Goal: Information Seeking & Learning: Learn about a topic

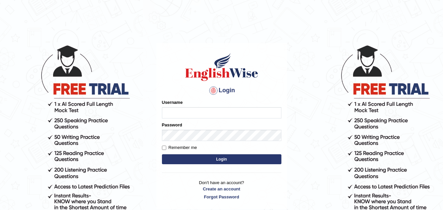
type input "Akriti_Rasaili"
click at [238, 163] on button "Login" at bounding box center [222, 159] width 120 height 10
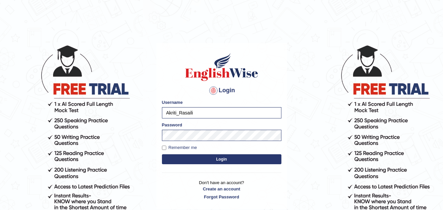
click at [221, 163] on button "Login" at bounding box center [222, 159] width 120 height 10
click at [221, 159] on button "Login" at bounding box center [222, 159] width 120 height 10
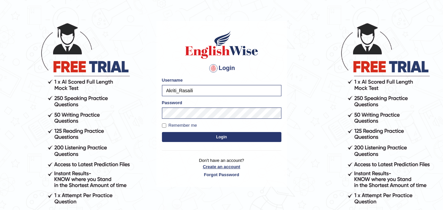
scroll to position [33, 0]
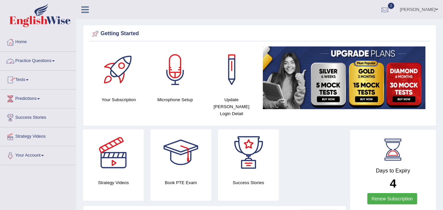
click at [43, 61] on link "Practice Questions" at bounding box center [38, 60] width 76 height 17
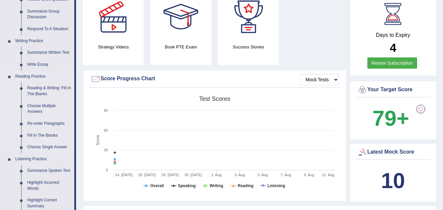
scroll to position [166, 0]
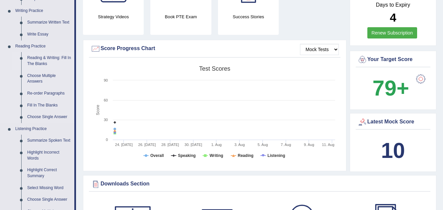
click at [44, 60] on link "Reading & Writing: Fill In The Blanks" at bounding box center [49, 61] width 50 height 18
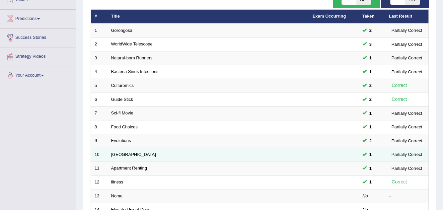
scroll to position [199, 0]
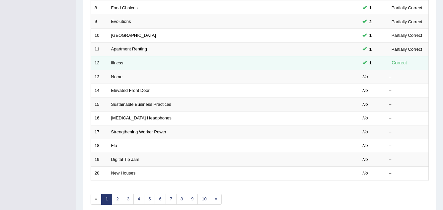
click at [243, 63] on td "Illness" at bounding box center [209, 63] width 202 height 14
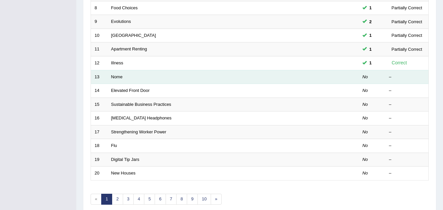
click at [208, 73] on td "Nome" at bounding box center [209, 77] width 202 height 14
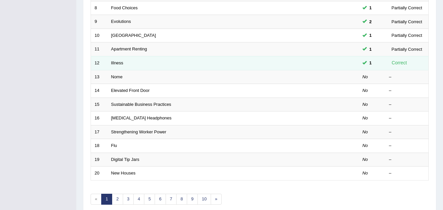
click at [328, 64] on td at bounding box center [334, 63] width 50 height 14
click at [168, 66] on td "Illness" at bounding box center [209, 63] width 202 height 14
click at [210, 66] on td "Illness" at bounding box center [209, 63] width 202 height 14
click at [210, 65] on td "Illness" at bounding box center [209, 63] width 202 height 14
click at [120, 62] on link "Illness" at bounding box center [117, 62] width 12 height 5
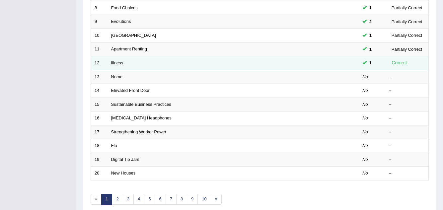
click at [120, 62] on link "Illness" at bounding box center [117, 62] width 12 height 5
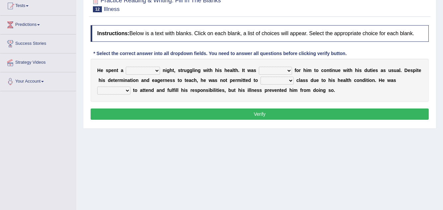
scroll to position [100, 0]
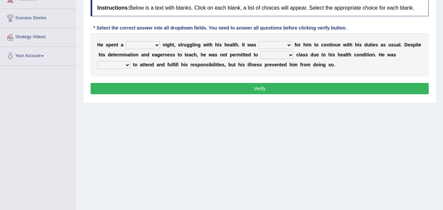
click at [138, 45] on select "cheerful restful meaningful painful" at bounding box center [143, 45] width 34 height 8
select select "painful"
click at [126, 41] on select "cheerful restful meaningful painful" at bounding box center [143, 45] width 34 height 8
click at [277, 46] on select "enjoyable simple difficult natural" at bounding box center [275, 45] width 33 height 8
select select "difficult"
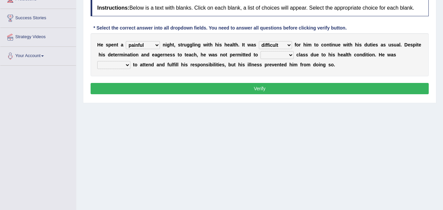
click at [259, 41] on select "enjoyable simple difficult natural" at bounding box center [275, 45] width 33 height 8
click at [279, 46] on select "enjoyable simple difficult natural" at bounding box center [275, 45] width 33 height 8
click at [278, 109] on div "Home Practice Reading & Writing: Fill In The Blanks Illness You have already gi…" at bounding box center [259, 66] width 367 height 332
click at [274, 56] on select "teach leave cancel attend" at bounding box center [277, 55] width 33 height 8
select select "attend"
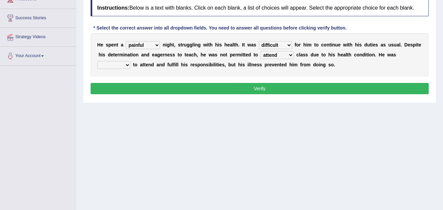
click at [261, 51] on select "teach leave cancel attend" at bounding box center [277, 55] width 33 height 8
click at [122, 65] on select "anxious forced lazy happy" at bounding box center [113, 65] width 33 height 8
select select "happy"
click at [97, 61] on select "anxious forced lazy happy" at bounding box center [113, 65] width 33 height 8
click at [214, 89] on button "Verify" at bounding box center [260, 88] width 338 height 11
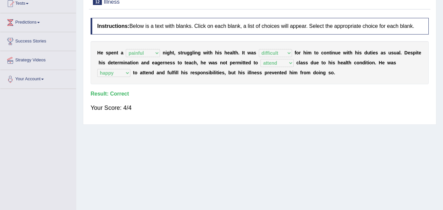
scroll to position [0, 0]
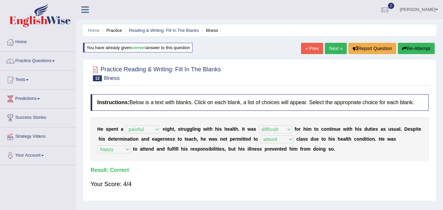
click at [333, 48] on link "Next »" at bounding box center [336, 48] width 22 height 11
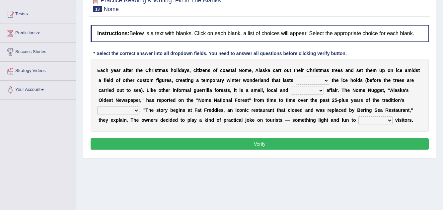
scroll to position [66, 0]
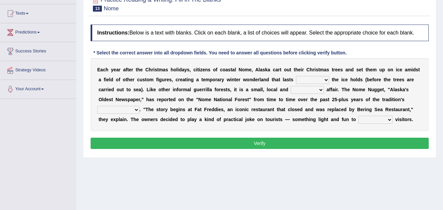
click at [310, 78] on select "as long as before after although" at bounding box center [312, 80] width 33 height 8
drag, startPoint x: 286, startPoint y: 121, endPoint x: 289, endPoint y: 101, distance: 20.5
click at [285, 119] on b "—" at bounding box center [287, 119] width 5 height 5
click at [299, 79] on select "as long as before after although" at bounding box center [312, 80] width 33 height 8
click at [296, 76] on select "as long as before after although" at bounding box center [312, 80] width 33 height 8
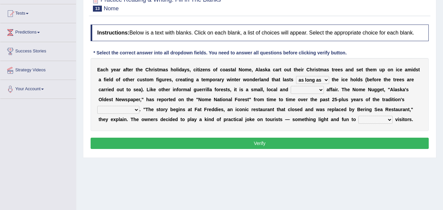
click at [310, 79] on select "as long as before after although" at bounding box center [312, 80] width 33 height 8
click at [296, 76] on select "as long as before after although" at bounding box center [312, 80] width 33 height 8
click at [320, 78] on select "as long as before after although" at bounding box center [312, 80] width 33 height 8
select select "although"
click at [296, 76] on select "as long as before after although" at bounding box center [312, 80] width 33 height 8
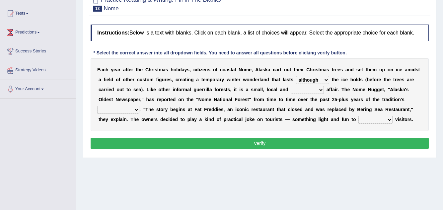
click at [306, 88] on select "nasty fuzzy cozy greasy" at bounding box center [307, 90] width 33 height 8
select select "greasy"
click at [291, 86] on select "nasty fuzzy cozy greasy" at bounding box center [307, 90] width 33 height 8
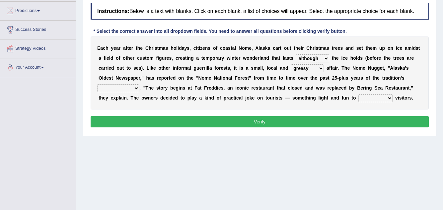
scroll to position [100, 0]
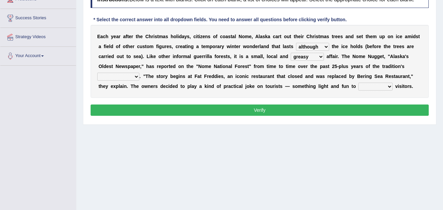
click at [134, 76] on select "life existence disappearance emotions" at bounding box center [118, 77] width 42 height 8
click at [97, 73] on select "life existence disappearance emotions" at bounding box center [118, 77] width 42 height 8
click at [121, 77] on select "life existence disappearance emotions" at bounding box center [118, 77] width 42 height 8
select select "existence"
click at [97, 73] on select "life existence disappearance emotions" at bounding box center [118, 77] width 42 height 8
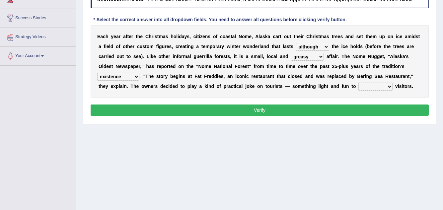
click at [383, 88] on select "purchase confound distinguish repel" at bounding box center [376, 87] width 34 height 8
select select "purchase"
click at [359, 83] on select "purchase confound distinguish repel" at bounding box center [376, 87] width 34 height 8
click at [392, 85] on select "purchase confound distinguish repel" at bounding box center [376, 87] width 34 height 8
click at [381, 147] on div "Home Practice Reading & Writing: Fill In The Blanks Nome « Prev Next » Report Q…" at bounding box center [259, 66] width 367 height 332
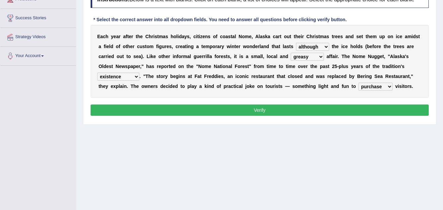
click at [344, 105] on button "Verify" at bounding box center [260, 110] width 338 height 11
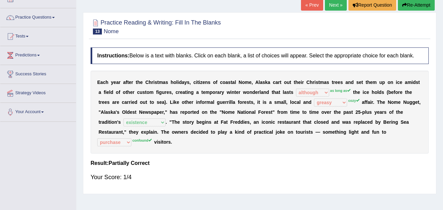
scroll to position [33, 0]
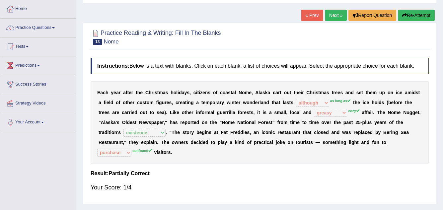
click at [410, 13] on button "Re-Attempt" at bounding box center [416, 15] width 37 height 11
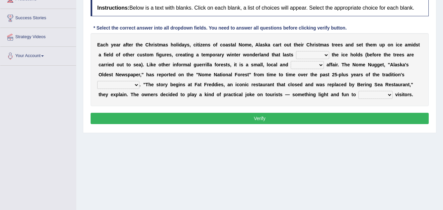
scroll to position [100, 0]
click at [312, 53] on select "as long as before after although" at bounding box center [312, 55] width 33 height 8
select select "as long as"
click at [296, 51] on select "as long as before after although" at bounding box center [312, 55] width 33 height 8
click at [306, 63] on select "nasty fuzzy cozy greasy" at bounding box center [307, 65] width 33 height 8
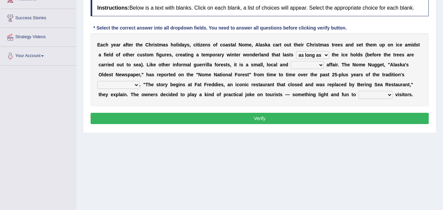
select select "greasy"
click at [291, 61] on select "nasty fuzzy cozy greasy" at bounding box center [307, 65] width 33 height 8
click at [132, 83] on select "life existence disappearance emotions" at bounding box center [118, 85] width 42 height 8
select select "existence"
click at [97, 81] on select "life existence disappearance emotions" at bounding box center [118, 85] width 42 height 8
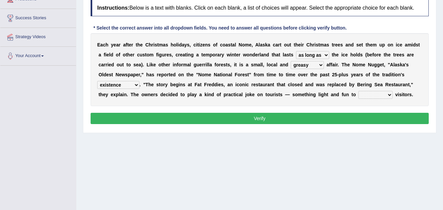
click at [364, 94] on select "purchase confound distinguish repel" at bounding box center [376, 95] width 34 height 8
select select "confound"
click at [359, 91] on select "purchase confound distinguish repel" at bounding box center [376, 95] width 34 height 8
click at [367, 121] on button "Verify" at bounding box center [260, 118] width 338 height 11
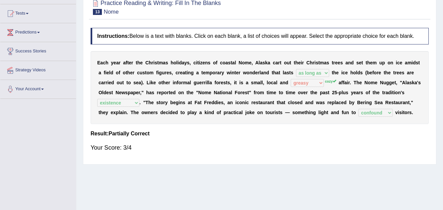
scroll to position [0, 0]
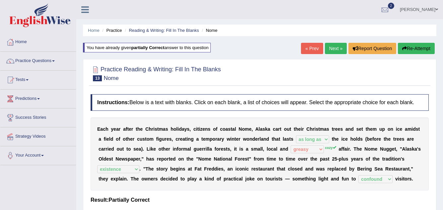
click at [328, 46] on link "Next »" at bounding box center [336, 48] width 22 height 11
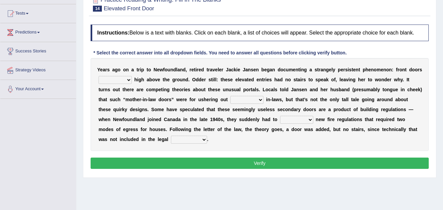
click at [124, 80] on select "raised visited painted lowered" at bounding box center [115, 80] width 33 height 8
select select "painted"
click at [99, 76] on select "raised visited painted lowered" at bounding box center [115, 80] width 33 height 8
click at [242, 98] on select "unbiased underlined unwanted united" at bounding box center [246, 100] width 33 height 8
select select "unwanted"
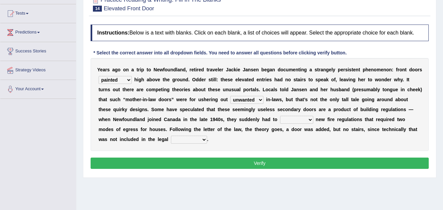
click at [230, 96] on select "unbiased underlined unwanted united" at bounding box center [246, 100] width 33 height 8
click at [261, 99] on select "unbiased underlined unwanted united" at bounding box center [246, 100] width 33 height 8
click at [326, 104] on div "Y e a r s a g o o n a t r i p t o N e w f o u n d l a n d , r e t i r e d t r a…" at bounding box center [260, 104] width 338 height 93
click at [300, 119] on select "illuminate appreciate match disobey" at bounding box center [296, 120] width 33 height 8
select select "illuminate"
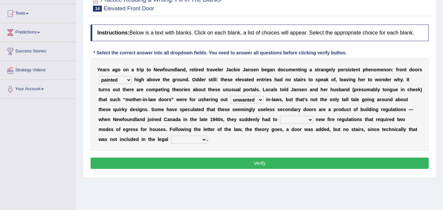
click at [280, 116] on select "illuminate appreciate match disobey" at bounding box center [296, 120] width 33 height 8
click at [125, 78] on select "raised visited painted lowered" at bounding box center [115, 80] width 33 height 8
select select "visited"
click at [99, 76] on select "raised visited painted lowered" at bounding box center [115, 80] width 33 height 8
click at [187, 136] on select "religion paces manager requirement" at bounding box center [189, 140] width 36 height 8
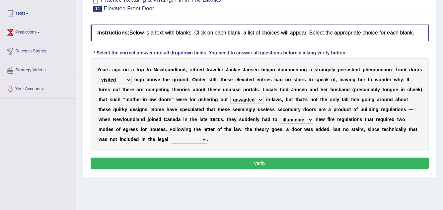
select select "requirement"
click at [171, 136] on select "religion paces manager requirement" at bounding box center [189, 140] width 36 height 8
click at [305, 117] on select "illuminate appreciate match disobey" at bounding box center [296, 120] width 33 height 8
select select "match"
click at [280, 116] on select "illuminate appreciate match disobey" at bounding box center [296, 120] width 33 height 8
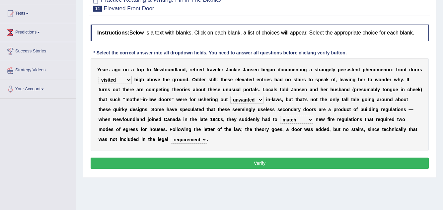
click at [255, 98] on select "unbiased underlined unwanted united" at bounding box center [246, 100] width 33 height 8
select select "underlined"
click at [230, 96] on select "unbiased underlined unwanted united" at bounding box center [246, 100] width 33 height 8
click at [262, 158] on button "Verify" at bounding box center [260, 163] width 338 height 11
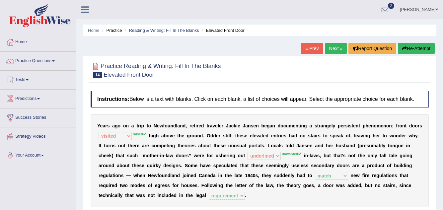
drag, startPoint x: 423, startPoint y: 48, endPoint x: 418, endPoint y: 50, distance: 6.1
click at [423, 48] on button "Re-Attempt" at bounding box center [416, 48] width 37 height 11
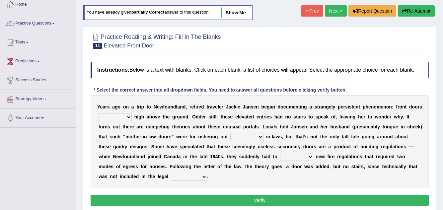
scroll to position [100, 0]
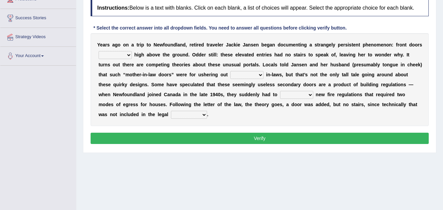
click at [120, 54] on select "raised visited painted lowered" at bounding box center [115, 55] width 33 height 8
select select "raised"
click at [99, 51] on select "raised visited painted lowered" at bounding box center [115, 55] width 33 height 8
click at [246, 73] on select "unbiased underlined unwanted united" at bounding box center [246, 75] width 33 height 8
click at [230, 71] on select "unbiased underlined unwanted united" at bounding box center [246, 75] width 33 height 8
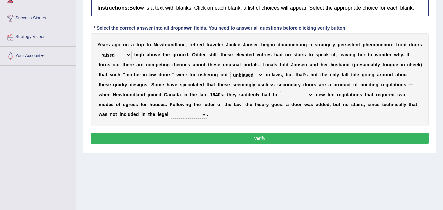
click at [252, 74] on select "unbiased underlined unwanted united" at bounding box center [246, 75] width 33 height 8
select select "unwanted"
click at [230, 71] on select "unbiased underlined unwanted united" at bounding box center [246, 75] width 33 height 8
click at [293, 96] on select "illuminate appreciate match disobey" at bounding box center [296, 95] width 33 height 8
select select "match"
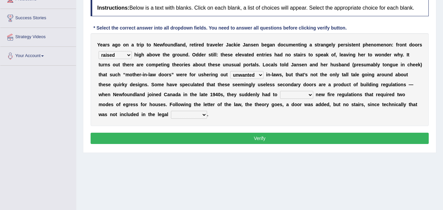
click at [280, 91] on select "illuminate appreciate match disobey" at bounding box center [296, 95] width 33 height 8
click at [197, 115] on select "religion paces manager requirement" at bounding box center [189, 115] width 36 height 8
select select "requirement"
click at [171, 111] on select "religion paces manager requirement" at bounding box center [189, 115] width 36 height 8
click at [236, 144] on div "Instructions: Below is a text with blanks. Click on each blank, a list of choic…" at bounding box center [260, 72] width 342 height 153
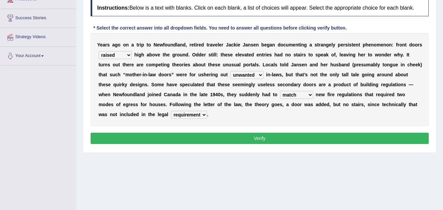
click at [237, 140] on button "Verify" at bounding box center [260, 138] width 338 height 11
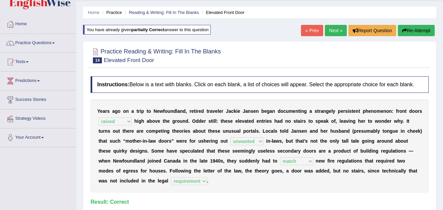
scroll to position [33, 0]
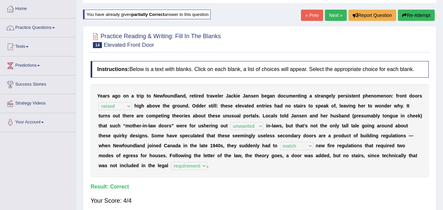
click at [426, 11] on button "Re-Attempt" at bounding box center [416, 15] width 37 height 11
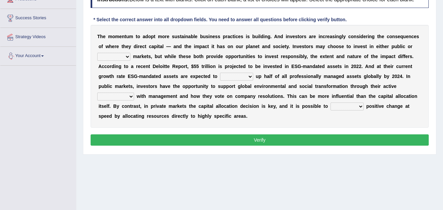
click at [120, 53] on select "financial material written private" at bounding box center [113, 57] width 33 height 8
select select "financial"
click at [97, 53] on select "financial material written private" at bounding box center [113, 57] width 33 height 8
click at [230, 75] on select "build use make add" at bounding box center [236, 77] width 33 height 8
click at [220, 73] on select "build use make add" at bounding box center [236, 77] width 33 height 8
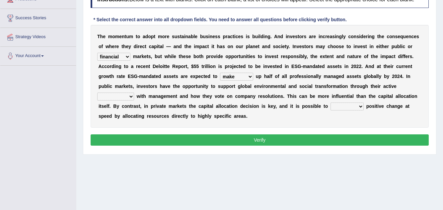
click at [126, 99] on select "engagement service squabble investment" at bounding box center [115, 97] width 37 height 8
click at [247, 76] on select "build use make add" at bounding box center [236, 77] width 33 height 8
select select "build"
click at [220, 73] on select "build use make add" at bounding box center [236, 77] width 33 height 8
click at [125, 98] on select "engagement service squabble investment" at bounding box center [115, 97] width 37 height 8
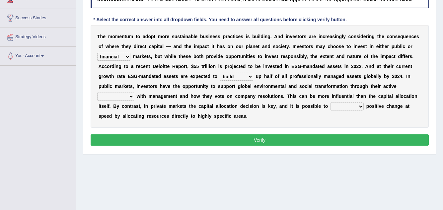
select select "service"
click at [97, 93] on select "engagement service squabble investment" at bounding box center [115, 97] width 37 height 8
click at [345, 107] on select "prove collapse drive restore" at bounding box center [347, 107] width 33 height 8
select select "restore"
click at [331, 103] on select "prove collapse drive restore" at bounding box center [347, 107] width 33 height 8
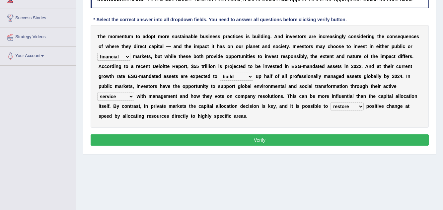
click at [353, 107] on select "prove collapse drive restore" at bounding box center [347, 107] width 33 height 8
click at [367, 171] on div "Home Practice Reading & Writing: Fill In The Blanks Sustainable Business Practi…" at bounding box center [259, 66] width 367 height 332
click at [338, 138] on button "Verify" at bounding box center [260, 139] width 338 height 11
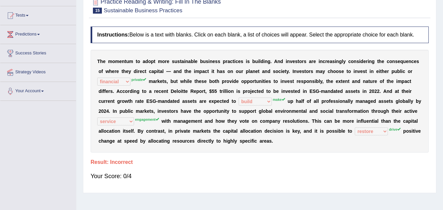
scroll to position [33, 0]
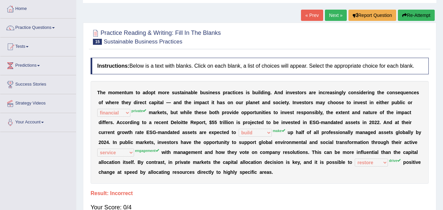
click at [413, 14] on button "Re-Attempt" at bounding box center [416, 15] width 37 height 11
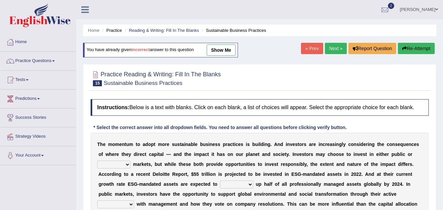
click at [123, 161] on select "financial material written private" at bounding box center [113, 165] width 33 height 8
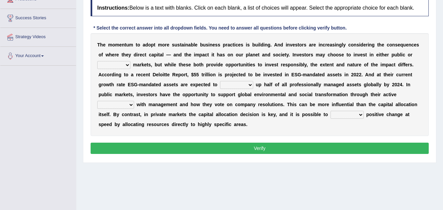
select select "private"
click at [97, 61] on select "financial material written private" at bounding box center [113, 65] width 33 height 8
click at [233, 84] on select "build use make add" at bounding box center [236, 85] width 33 height 8
select select "make"
click at [220, 81] on select "build use make add" at bounding box center [236, 85] width 33 height 8
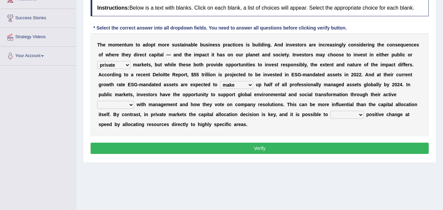
click at [124, 105] on select "engagement service squabble investment" at bounding box center [115, 105] width 37 height 8
select select "investment"
click at [97, 101] on select "engagement service squabble investment" at bounding box center [115, 105] width 37 height 8
click at [353, 116] on select "prove collapse drive restore" at bounding box center [347, 115] width 33 height 8
select select "collapse"
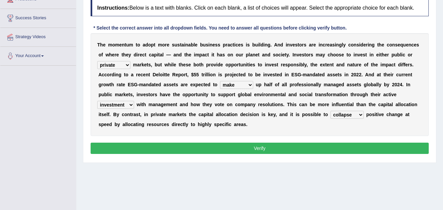
click at [331, 111] on select "prove collapse drive restore" at bounding box center [347, 115] width 33 height 8
click at [352, 148] on button "Verify" at bounding box center [260, 148] width 338 height 11
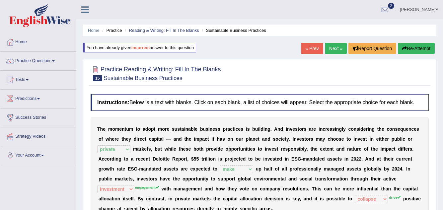
click at [411, 47] on button "Re-Attempt" at bounding box center [416, 48] width 37 height 11
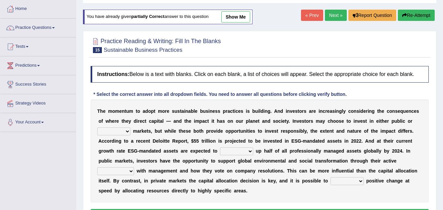
click at [116, 128] on select "financial material written private" at bounding box center [113, 132] width 33 height 8
select select "private"
click at [97, 128] on select "financial material written private" at bounding box center [113, 132] width 33 height 8
click at [243, 153] on select "build use make add" at bounding box center [236, 151] width 33 height 8
click at [220, 147] on select "build use make add" at bounding box center [236, 151] width 33 height 8
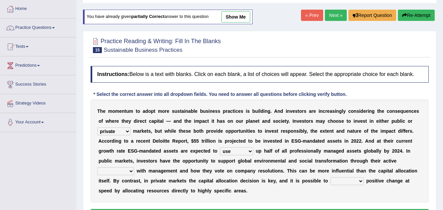
click at [247, 152] on select "build use make add" at bounding box center [236, 151] width 33 height 8
select select "make"
click at [220, 147] on select "build use make add" at bounding box center [236, 151] width 33 height 8
click at [120, 173] on select "engagement service squabble investment" at bounding box center [115, 171] width 37 height 8
select select "engagement"
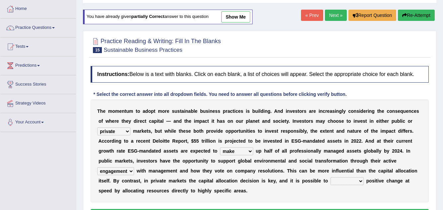
click at [97, 167] on select "engagement service squabble investment" at bounding box center [115, 171] width 37 height 8
click at [350, 182] on select "prove collapse drive restore" at bounding box center [347, 181] width 33 height 8
select select "drive"
click at [331, 177] on select "prove collapse drive restore" at bounding box center [347, 181] width 33 height 8
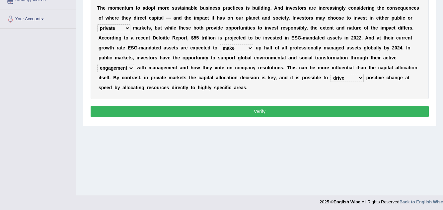
scroll to position [138, 0]
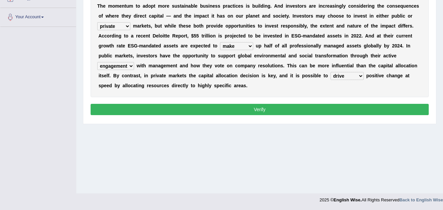
click at [239, 111] on button "Verify" at bounding box center [260, 109] width 338 height 11
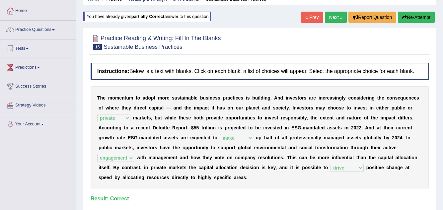
scroll to position [0, 0]
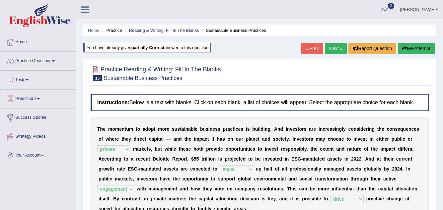
click at [339, 48] on link "Next »" at bounding box center [336, 48] width 22 height 11
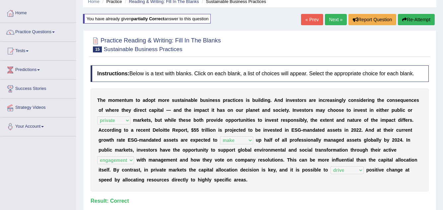
scroll to position [77, 0]
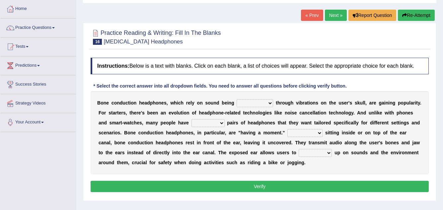
click at [239, 101] on select "formed counted transformed transmitted" at bounding box center [255, 103] width 37 height 8
select select "transformed"
click at [237, 99] on select "formed counted transformed transmitted" at bounding box center [255, 103] width 37 height 8
click at [204, 120] on select "composite multiple imperfect integral" at bounding box center [208, 123] width 33 height 8
select select "integral"
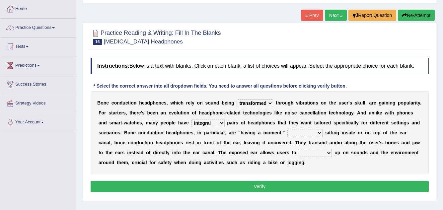
click at [192, 119] on select "composite multiple imperfect integral" at bounding box center [208, 123] width 33 height 8
click at [306, 134] on select "More than Despite of Less than Rather than" at bounding box center [305, 133] width 35 height 8
select select "Despite of"
click at [288, 129] on select "More than Despite of Less than Rather than" at bounding box center [305, 133] width 35 height 8
click at [319, 152] on select "level take make pick" at bounding box center [315, 153] width 33 height 8
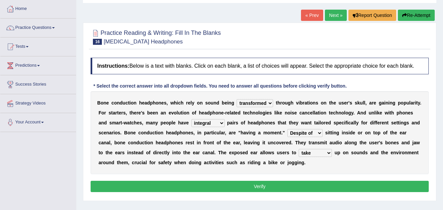
click at [299, 149] on select "level take make pick" at bounding box center [315, 153] width 33 height 8
drag, startPoint x: 319, startPoint y: 150, endPoint x: 319, endPoint y: 154, distance: 4.0
click at [319, 154] on select "level take make pick" at bounding box center [315, 153] width 33 height 8
select select "pick"
click at [299, 149] on select "level take make pick" at bounding box center [315, 153] width 33 height 8
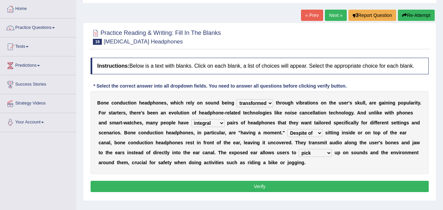
click at [313, 186] on button "Verify" at bounding box center [260, 186] width 338 height 11
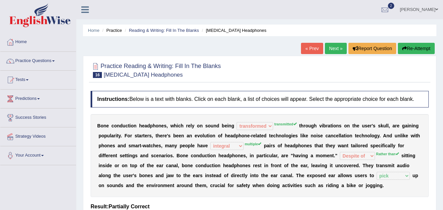
click at [414, 49] on button "Re-Attempt" at bounding box center [416, 48] width 37 height 11
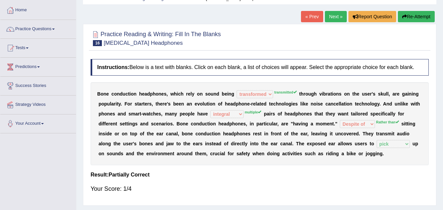
scroll to position [66, 0]
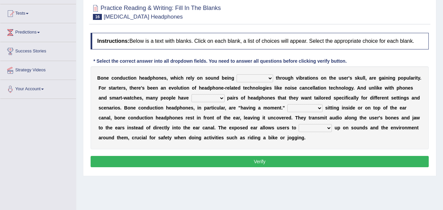
click at [246, 123] on div "B o n e c o n d u c t i o n h e a d p h o n e s , w h i c h r e l y o n s o u n…" at bounding box center [260, 107] width 338 height 83
drag, startPoint x: 252, startPoint y: 77, endPoint x: 252, endPoint y: 82, distance: 4.6
click at [252, 77] on select "formed counted transformed transmitted" at bounding box center [255, 78] width 37 height 8
click at [255, 123] on div "B o n e c o n d u c t i o n h e a d p h o n e s , w h i c h r e l y o n s o u n…" at bounding box center [260, 107] width 338 height 83
drag, startPoint x: 258, startPoint y: 75, endPoint x: 259, endPoint y: 80, distance: 5.4
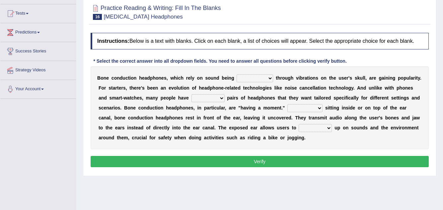
click at [257, 75] on select "formed counted transformed transmitted" at bounding box center [255, 78] width 37 height 8
select select "transmitted"
click at [237, 74] on select "formed counted transformed transmitted" at bounding box center [255, 78] width 37 height 8
drag, startPoint x: 200, startPoint y: 98, endPoint x: 209, endPoint y: 102, distance: 9.1
click at [202, 99] on select "composite multiple imperfect integral" at bounding box center [208, 98] width 33 height 8
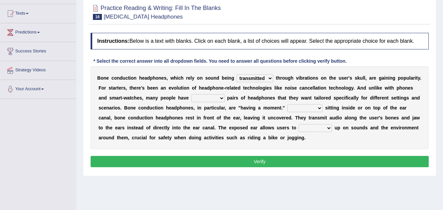
select select "multiple"
click at [192, 94] on select "composite multiple imperfect integral" at bounding box center [208, 98] width 33 height 8
click at [309, 110] on select "More than Despite of Less than Rather than" at bounding box center [305, 108] width 35 height 8
select select "Despite of"
click at [288, 104] on select "More than Despite of Less than Rather than" at bounding box center [305, 108] width 35 height 8
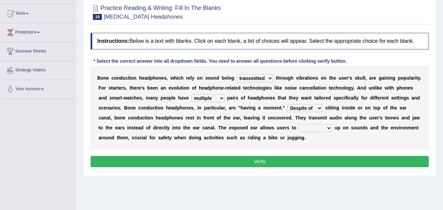
click at [311, 129] on select "level take make pick" at bounding box center [315, 128] width 33 height 8
select select "pick"
click at [299, 124] on select "level take make pick" at bounding box center [315, 128] width 33 height 8
click at [314, 161] on button "Verify" at bounding box center [260, 161] width 338 height 11
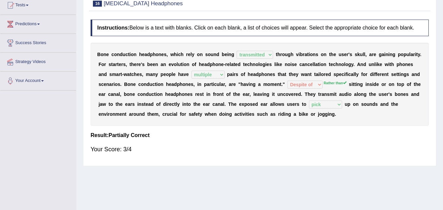
scroll to position [39, 0]
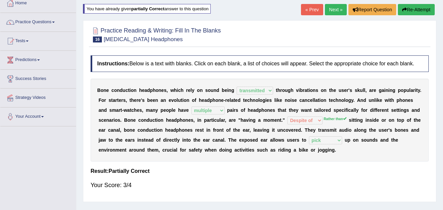
click at [328, 8] on link "Next »" at bounding box center [336, 9] width 22 height 11
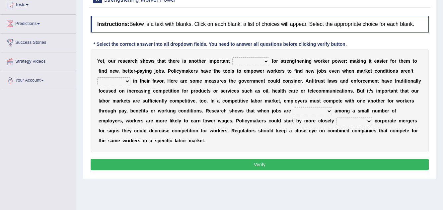
click at [245, 61] on select "avail engagement avenue annual" at bounding box center [250, 61] width 37 height 8
click at [232, 57] on select "avail engagement avenue annual" at bounding box center [250, 61] width 37 height 8
click at [249, 62] on select "avail engagement avenue annual" at bounding box center [250, 61] width 37 height 8
select select "avenue"
click at [232, 57] on select "avail engagement avenue annual" at bounding box center [250, 61] width 37 height 8
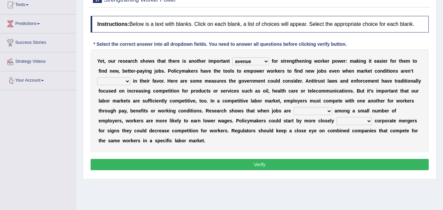
click at [119, 82] on select "profitable titchy temperate tilted" at bounding box center [113, 81] width 33 height 8
select select "profitable"
click at [97, 77] on select "profitable titchy temperate tilted" at bounding box center [113, 81] width 33 height 8
click at [298, 112] on select "constrained tremendous concentric concentrated" at bounding box center [313, 111] width 39 height 8
select select "tremendous"
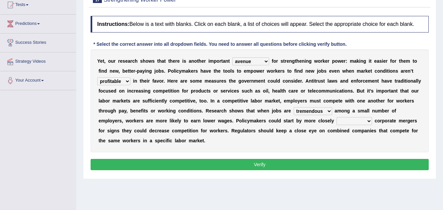
click at [294, 107] on select "constrained tremendous concentric concentrated" at bounding box center [313, 111] width 39 height 8
click at [327, 106] on div "Y e t , o u r r e s e a r c h s h o w s t h a t t h e r e i s a n o t h e r i m…" at bounding box center [260, 100] width 338 height 103
click at [366, 121] on select "scrutinizing originating scripting emulating" at bounding box center [355, 121] width 36 height 8
click at [337, 117] on select "scrutinizing originating scripting emulating" at bounding box center [355, 121] width 36 height 8
click at [367, 121] on select "scrutinizing originating scripting emulating" at bounding box center [355, 121] width 36 height 8
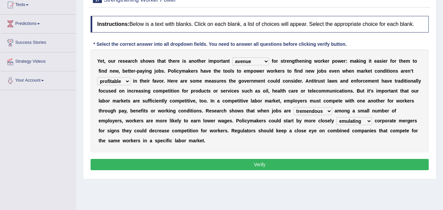
click at [337, 117] on select "scrutinizing originating scripting emulating" at bounding box center [355, 121] width 36 height 8
drag, startPoint x: 365, startPoint y: 119, endPoint x: 365, endPoint y: 125, distance: 5.3
click at [365, 119] on select "scrutinizing originating scripting emulating" at bounding box center [355, 121] width 36 height 8
select select "originating"
click at [337, 117] on select "scrutinizing originating scripting emulating" at bounding box center [355, 121] width 36 height 8
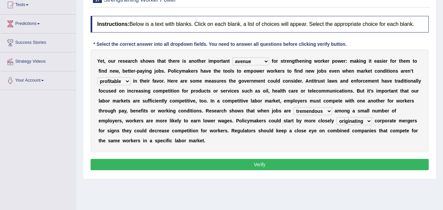
click at [362, 159] on button "Verify" at bounding box center [260, 164] width 338 height 11
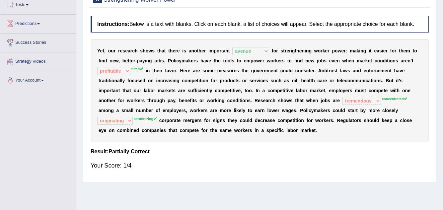
scroll to position [42, 0]
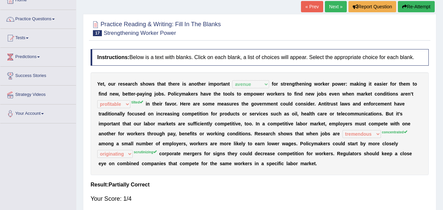
click at [411, 10] on button "Re-Attempt" at bounding box center [416, 6] width 37 height 11
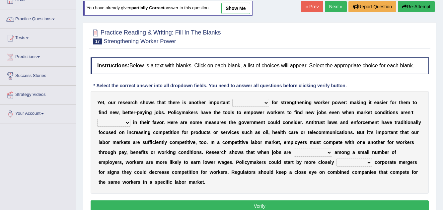
select select "avenue"
click at [232, 99] on select "avail engagement avenue annual" at bounding box center [250, 103] width 37 height 8
click at [123, 117] on div "Y e t , o u r r e s e a r c h s h o w s t h a t t h e r e i s a n o t h e r i m…" at bounding box center [260, 142] width 338 height 103
click at [122, 122] on select "profitable titchy temperate tilted" at bounding box center [113, 123] width 33 height 8
select select "tilted"
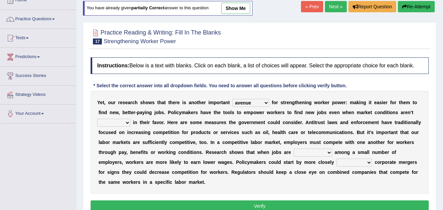
click at [97, 119] on select "profitable titchy temperate tilted" at bounding box center [113, 123] width 33 height 8
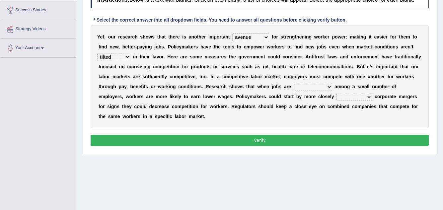
scroll to position [108, 0]
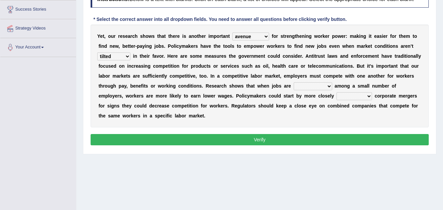
click at [318, 83] on select "constrained tremendous concentric concentrated" at bounding box center [313, 86] width 39 height 8
select select "tremendous"
click at [294, 82] on select "constrained tremendous concentric concentrated" at bounding box center [313, 86] width 39 height 8
click at [343, 96] on select "scrutinizing originating scripting emulating" at bounding box center [355, 96] width 36 height 8
select select "scrutinizing"
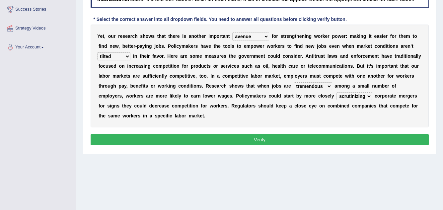
click at [337, 92] on select "scrutinizing originating scripting emulating" at bounding box center [355, 96] width 36 height 8
click at [321, 140] on button "Verify" at bounding box center [260, 139] width 338 height 11
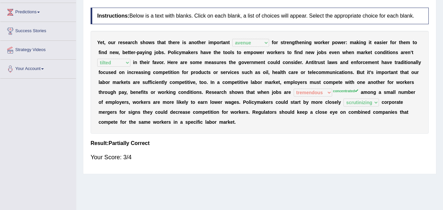
scroll to position [75, 0]
